Goal: Navigation & Orientation: Find specific page/section

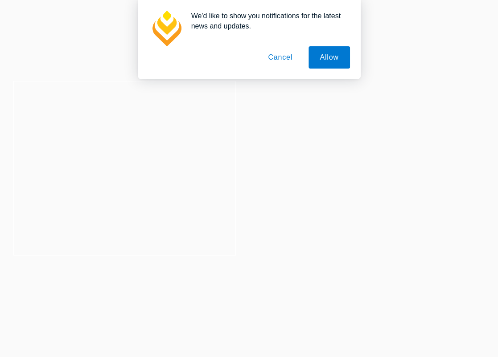
click at [290, 57] on button "Cancel" at bounding box center [280, 57] width 47 height 22
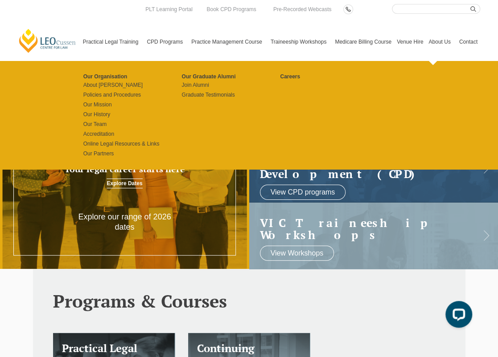
click at [440, 41] on link "About Us" at bounding box center [441, 42] width 30 height 38
